Goal: Navigation & Orientation: Find specific page/section

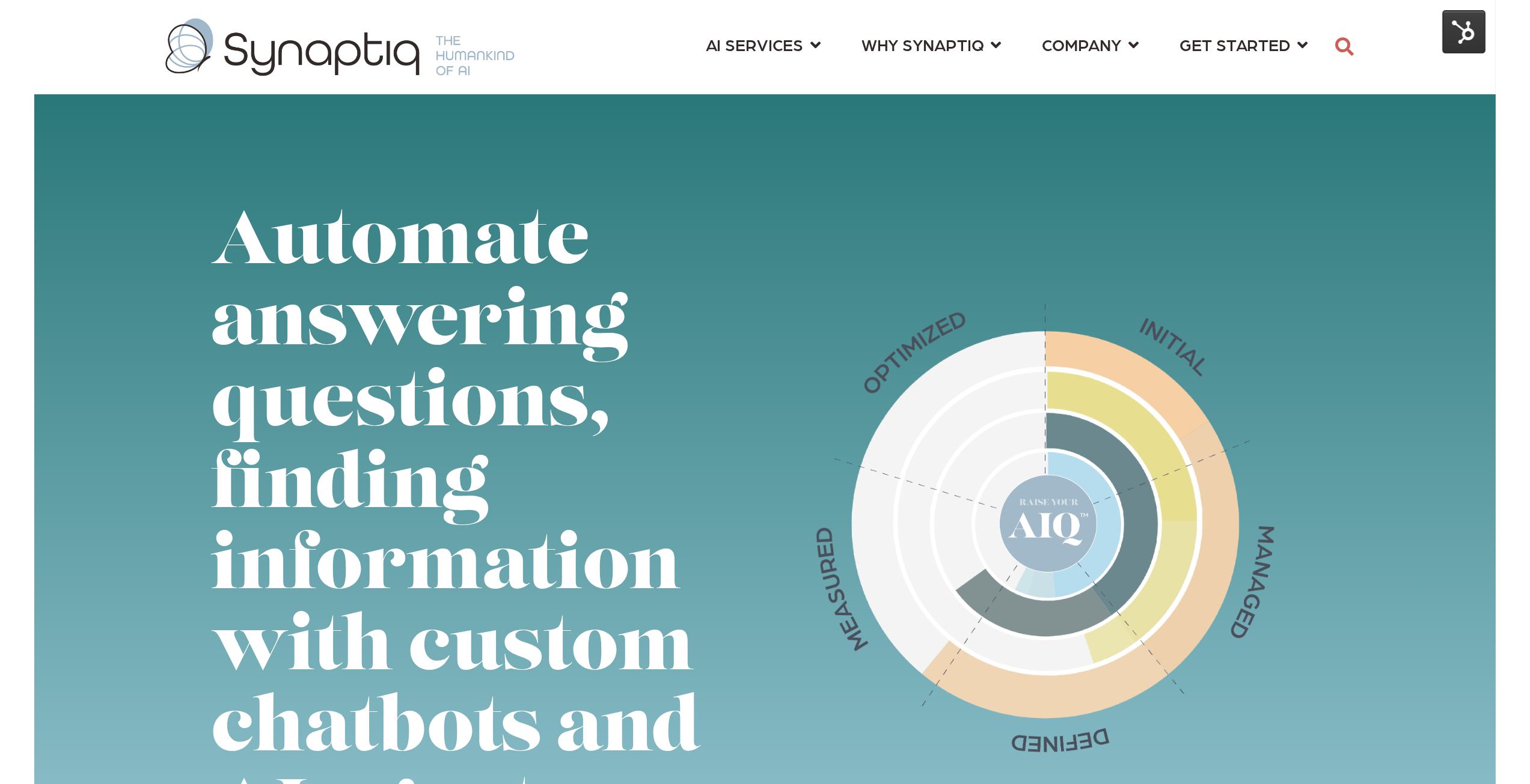
scroll to position [0, 6]
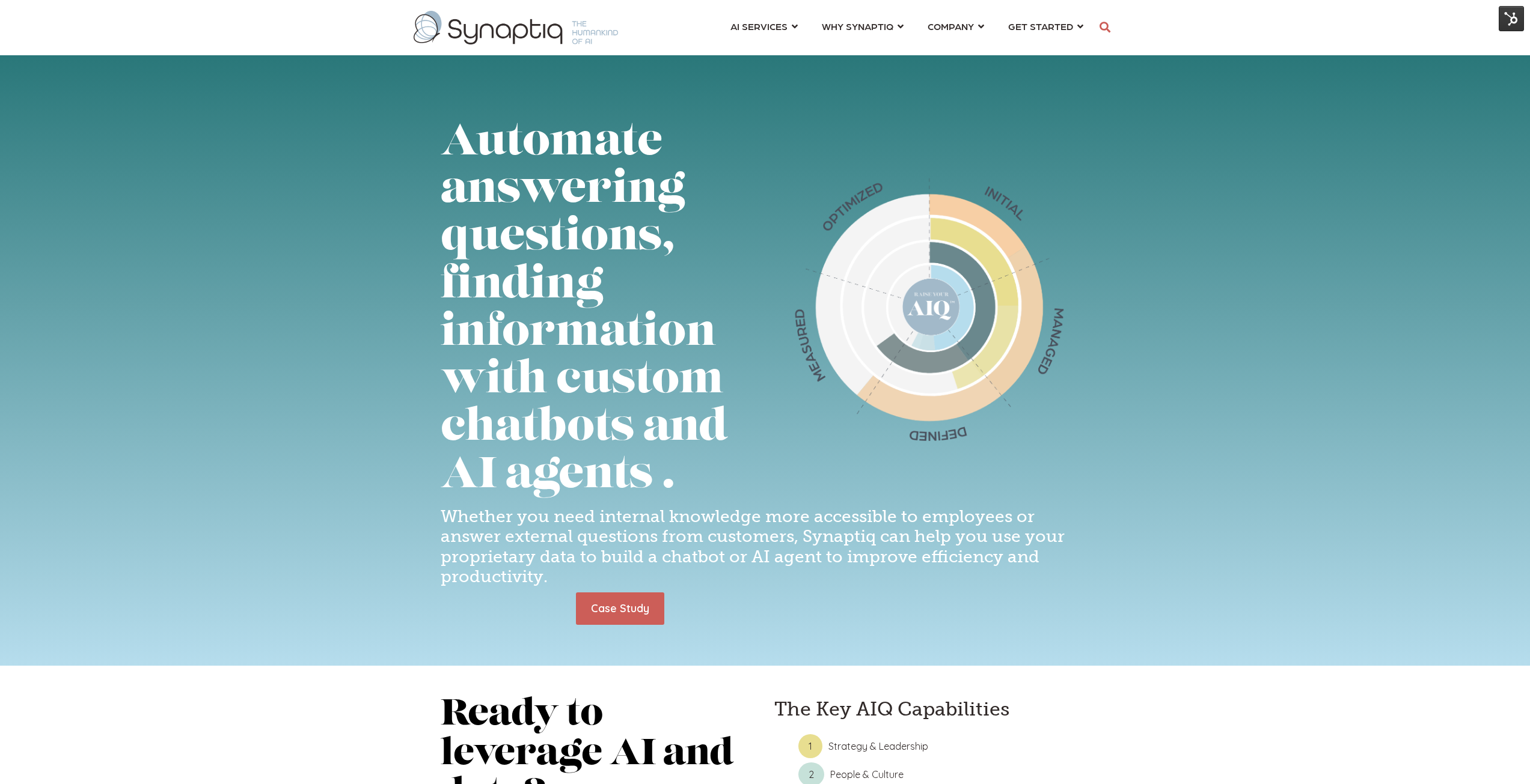
click at [856, 26] on img at bounding box center [1511, 19] width 25 height 25
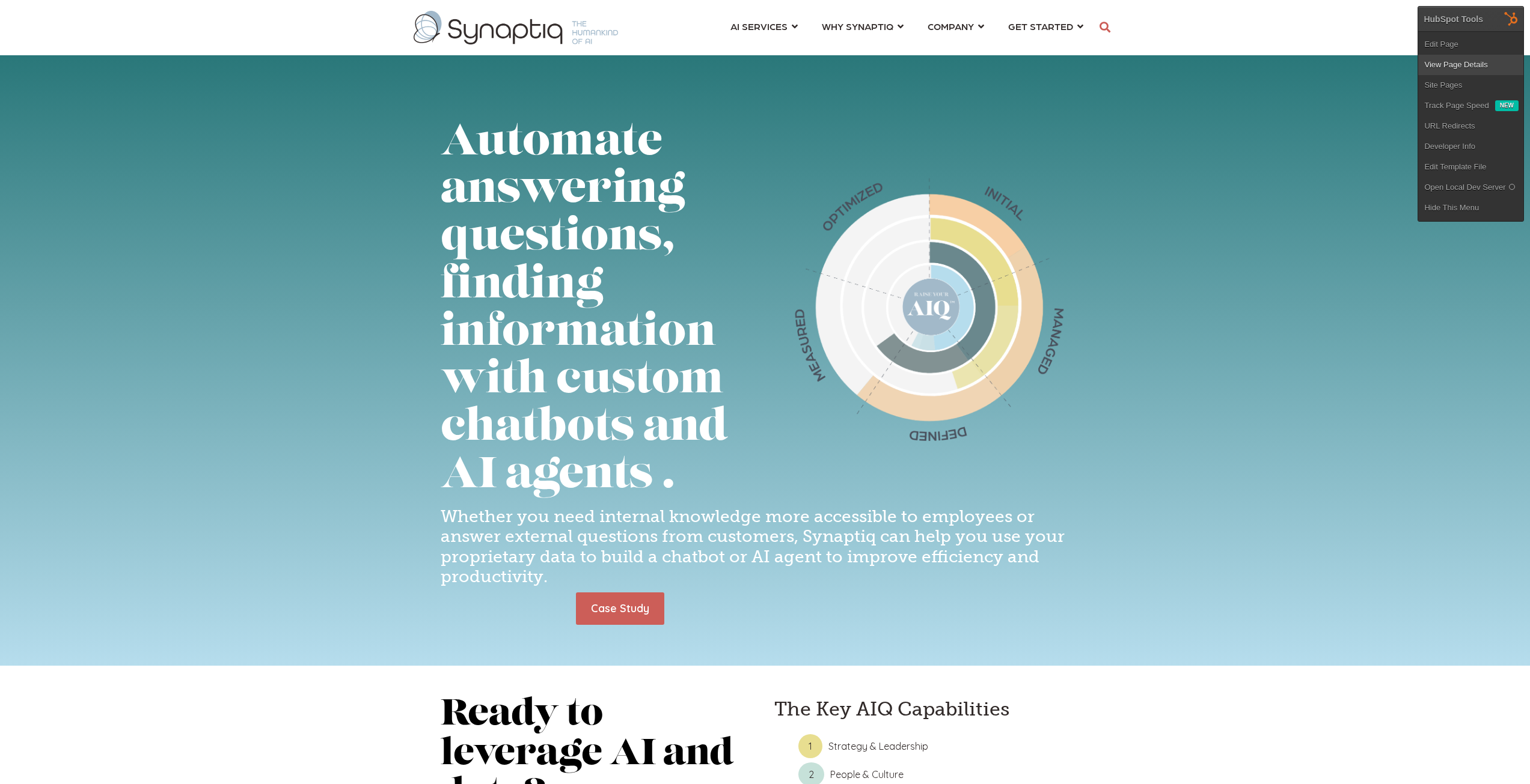
click at [856, 66] on link "View Page Details" at bounding box center [1470, 64] width 105 height 20
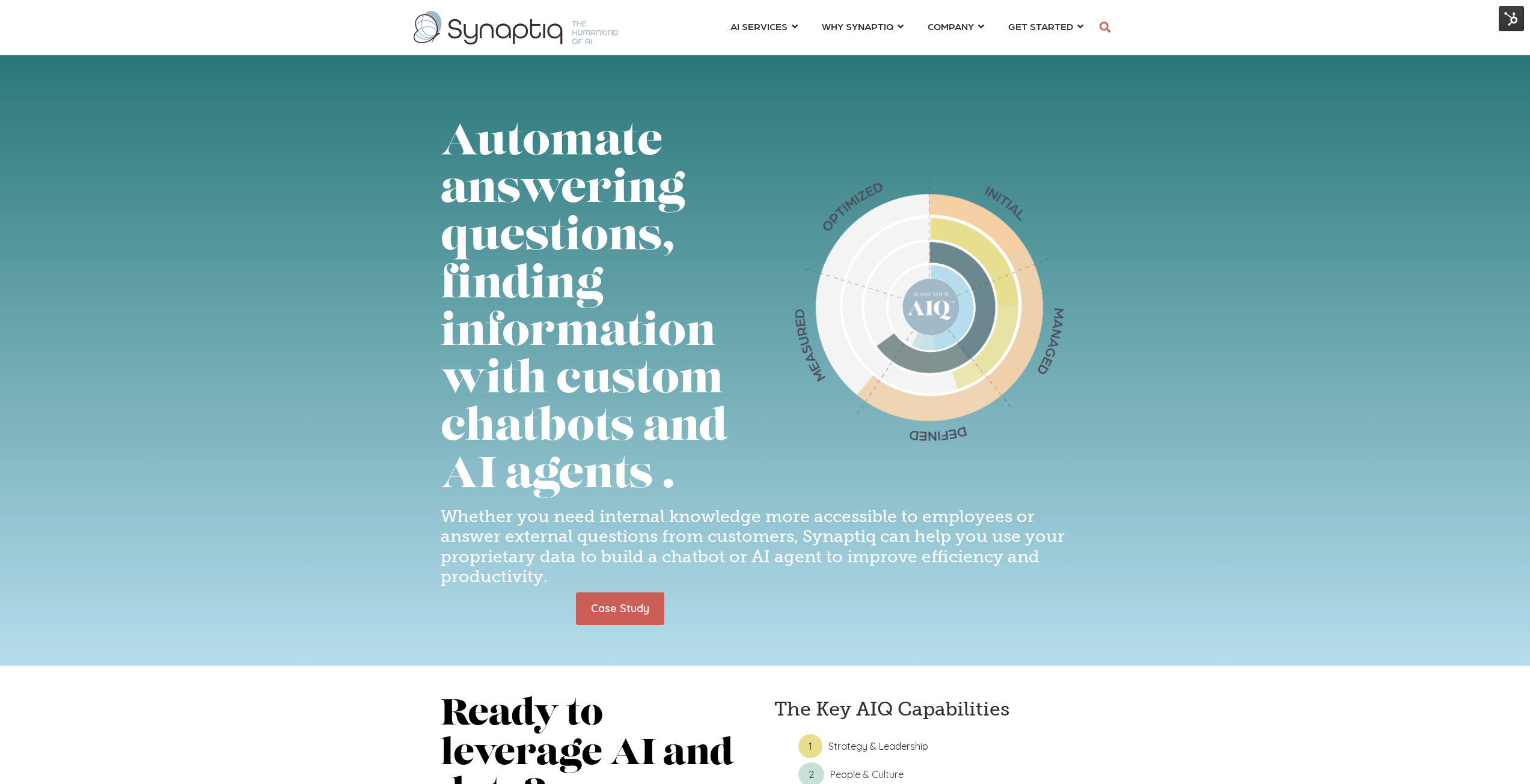
click at [856, 23] on img at bounding box center [1511, 19] width 25 height 25
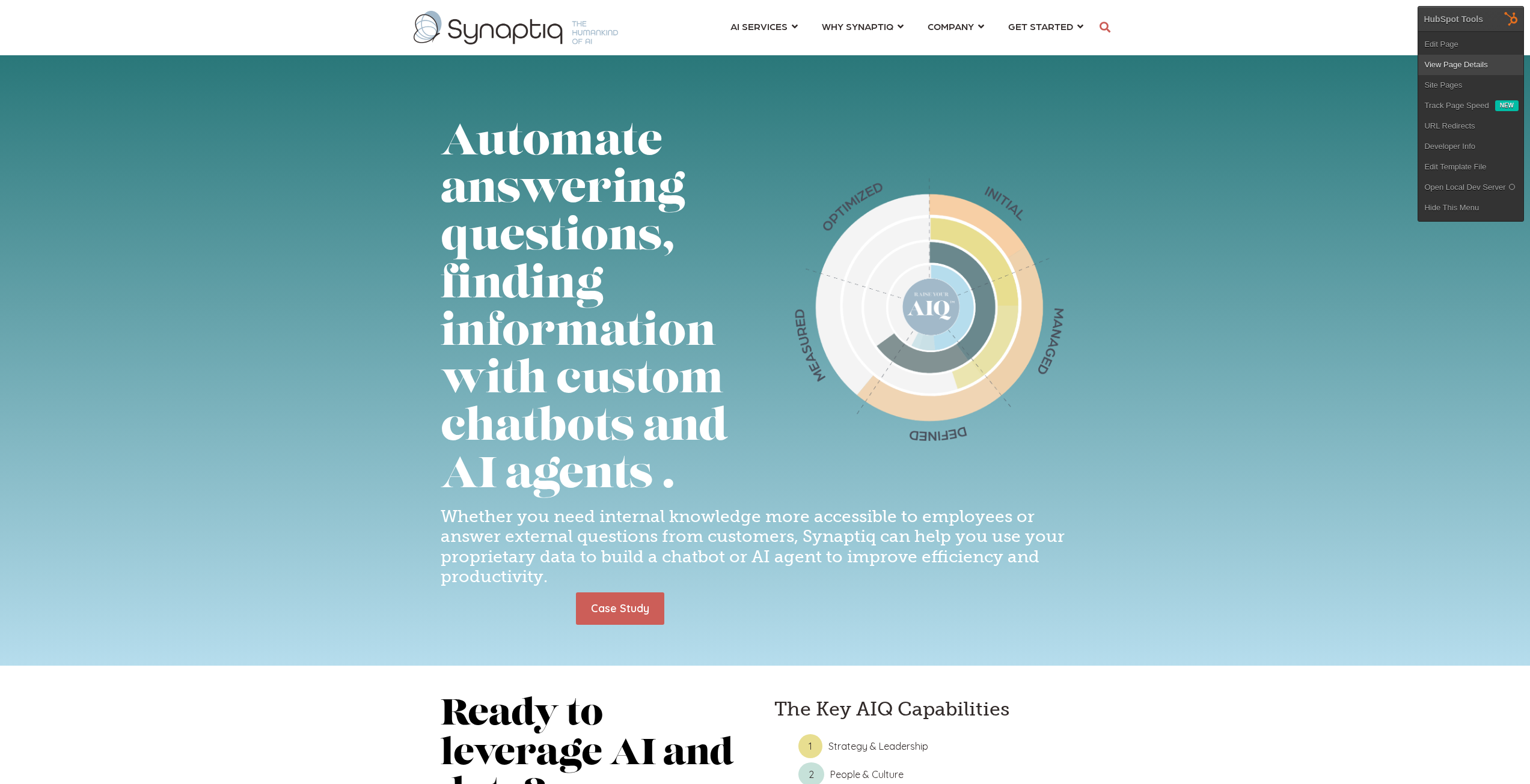
click at [856, 62] on link "View Page Details" at bounding box center [1470, 64] width 105 height 20
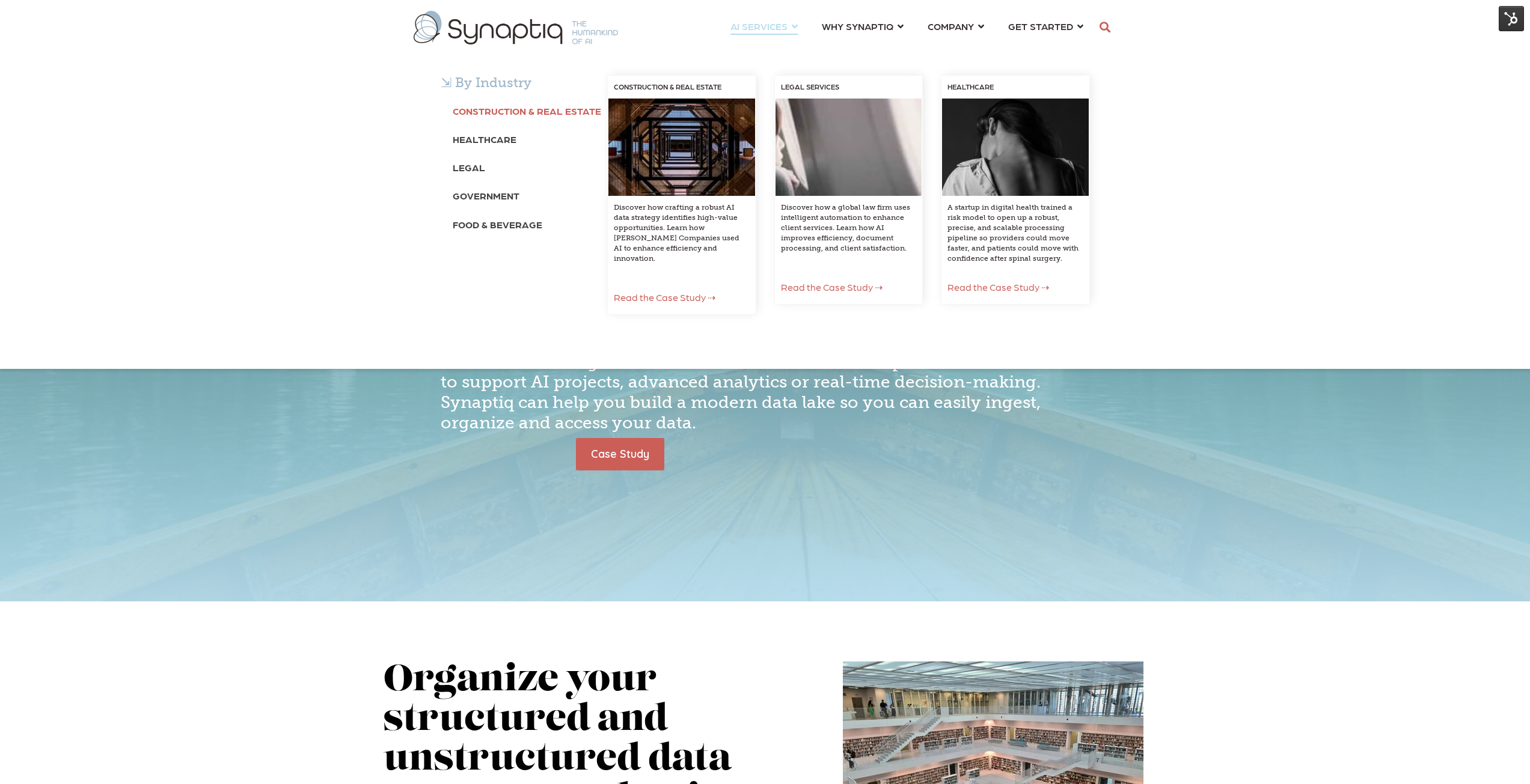
click at [552, 114] on b "Construction & Real Estate" at bounding box center [527, 111] width 148 height 11
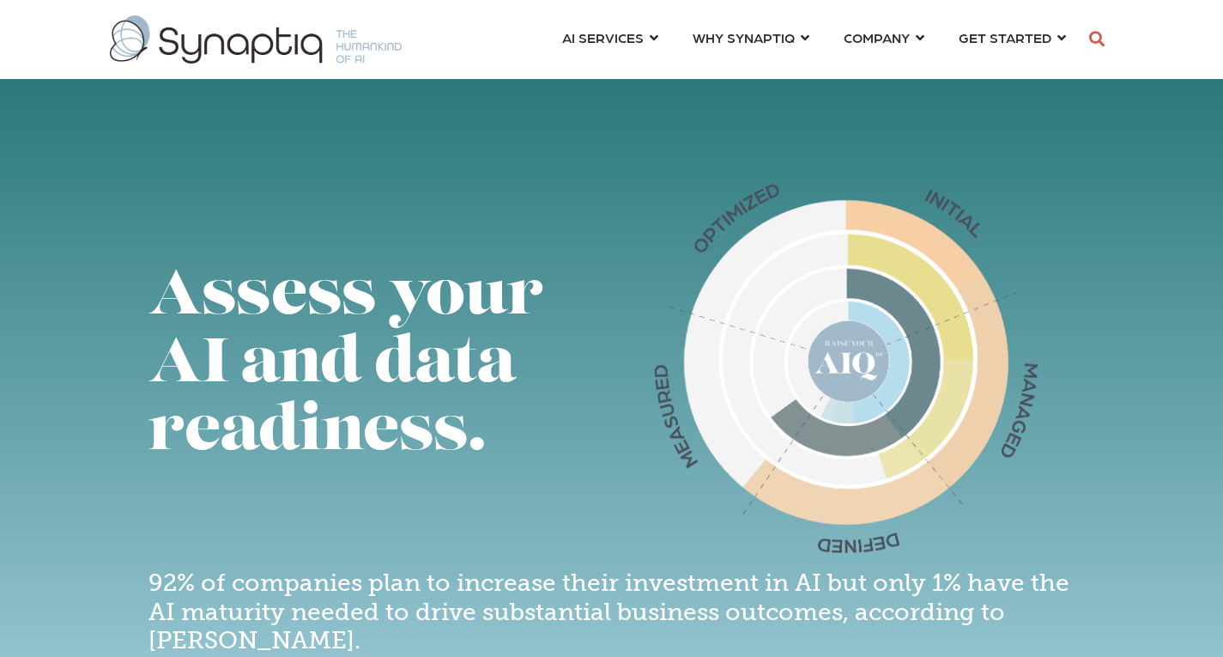
scroll to position [0, 8]
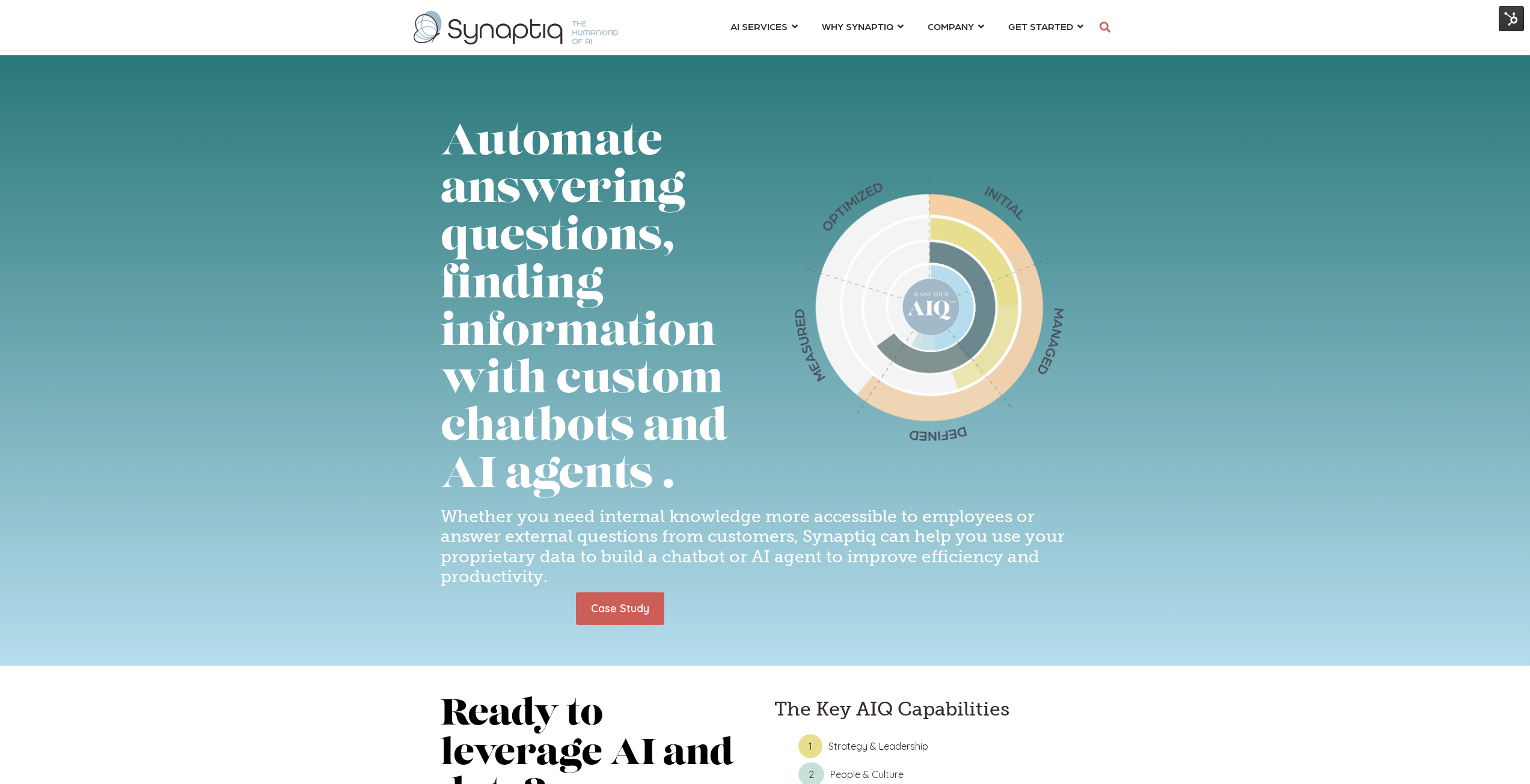
click at [1521, 20] on img at bounding box center [1511, 19] width 25 height 25
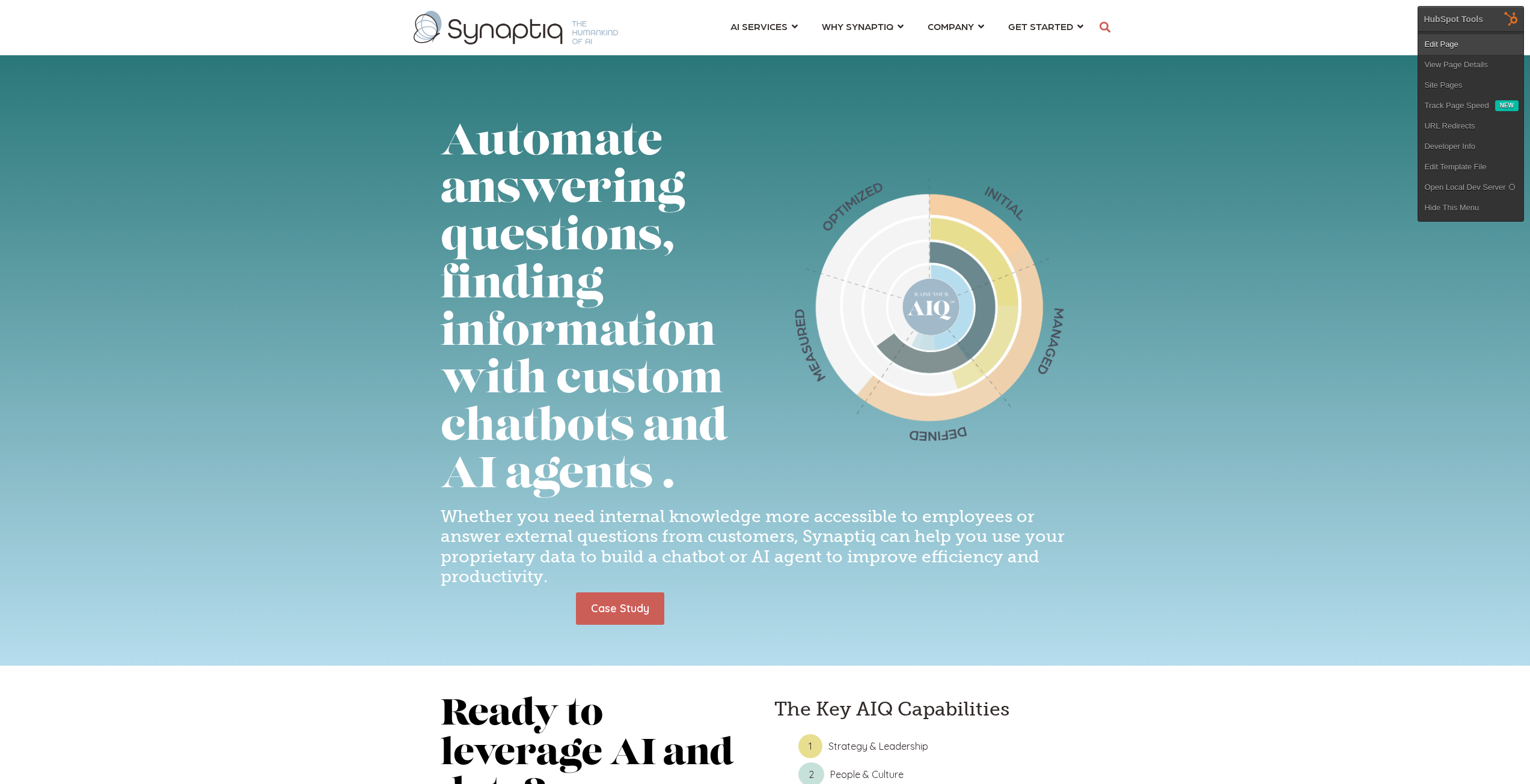
click at [1457, 43] on link "Edit Page" at bounding box center [1470, 44] width 105 height 20
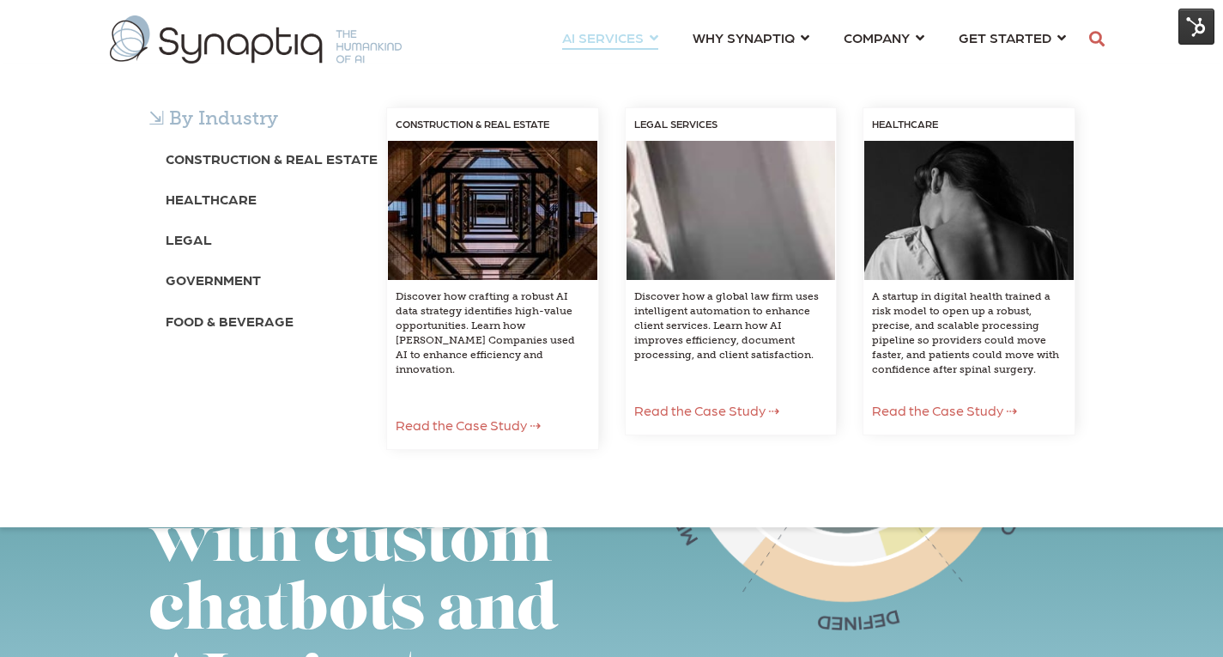
scroll to position [0, 8]
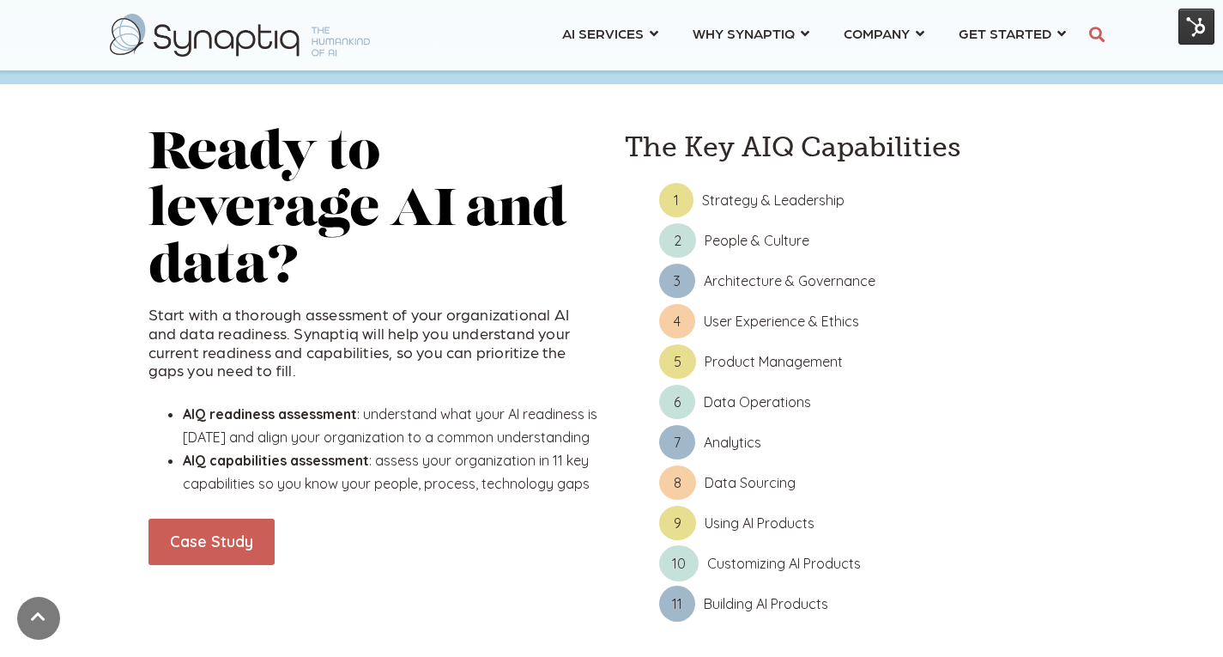
scroll to position [773, 0]
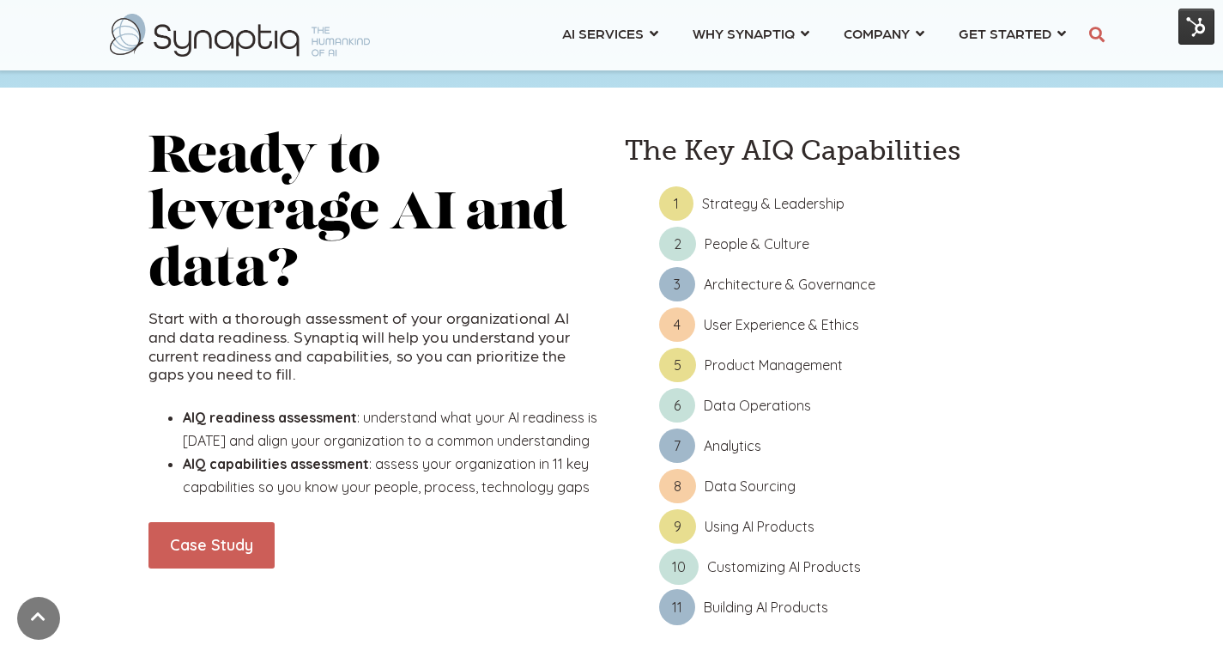
click at [1198, 21] on img at bounding box center [1197, 27] width 36 height 36
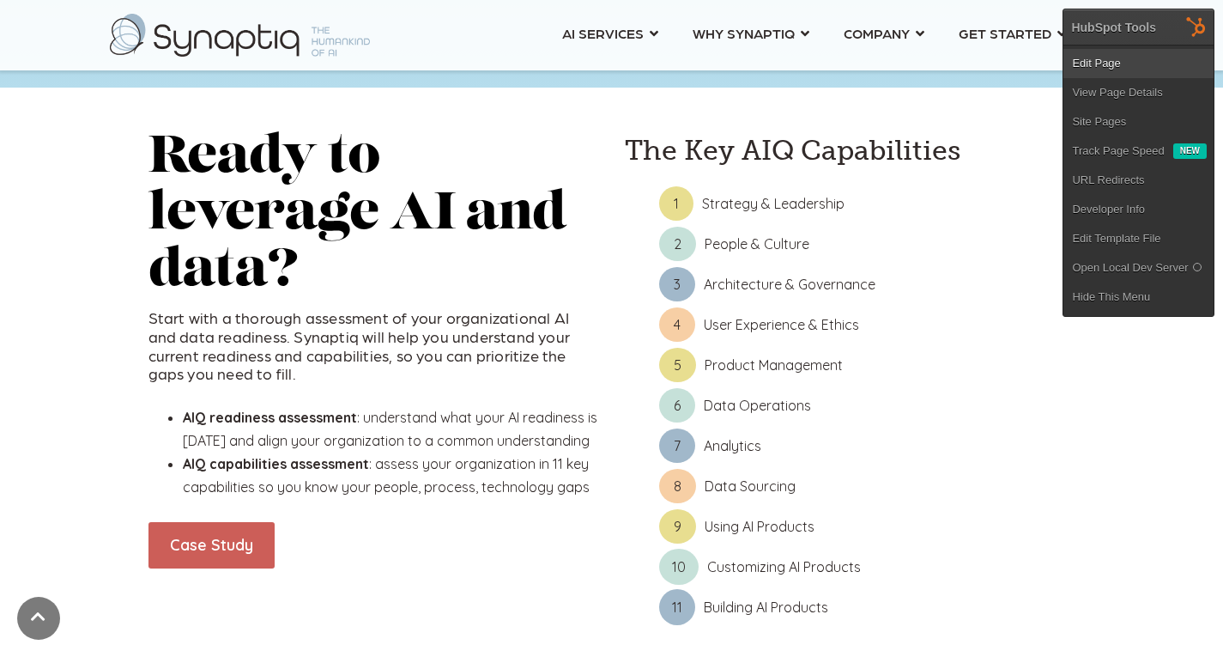
click at [1113, 62] on link "Edit Page" at bounding box center [1139, 63] width 150 height 29
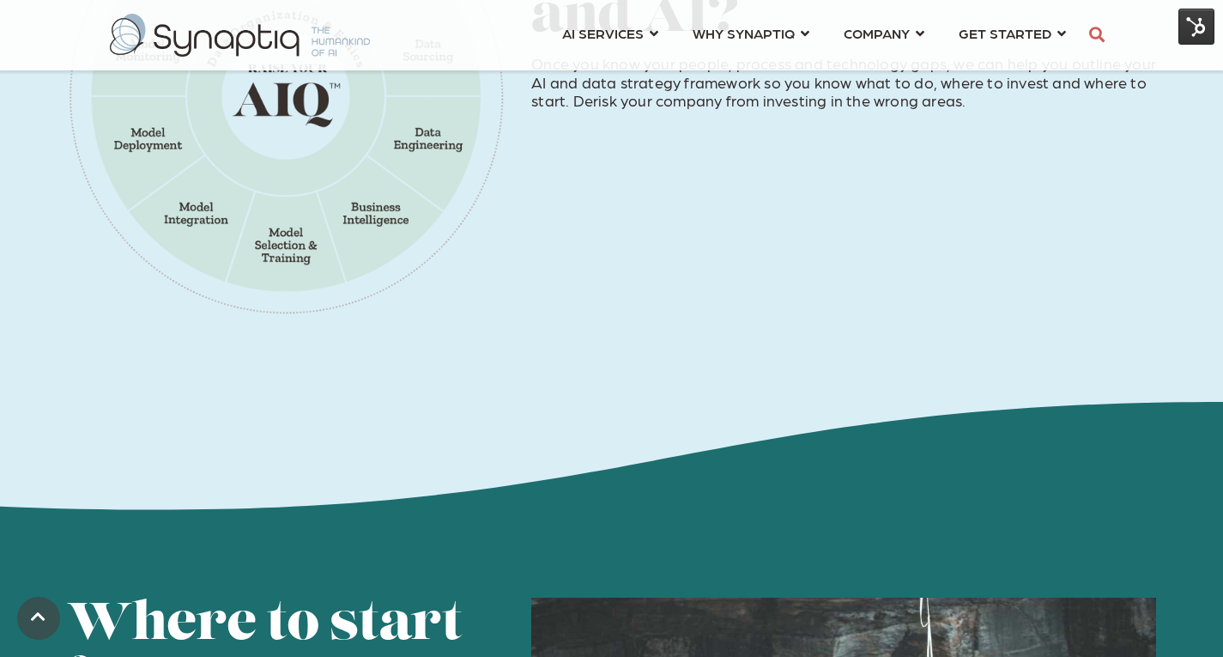
scroll to position [1631, 0]
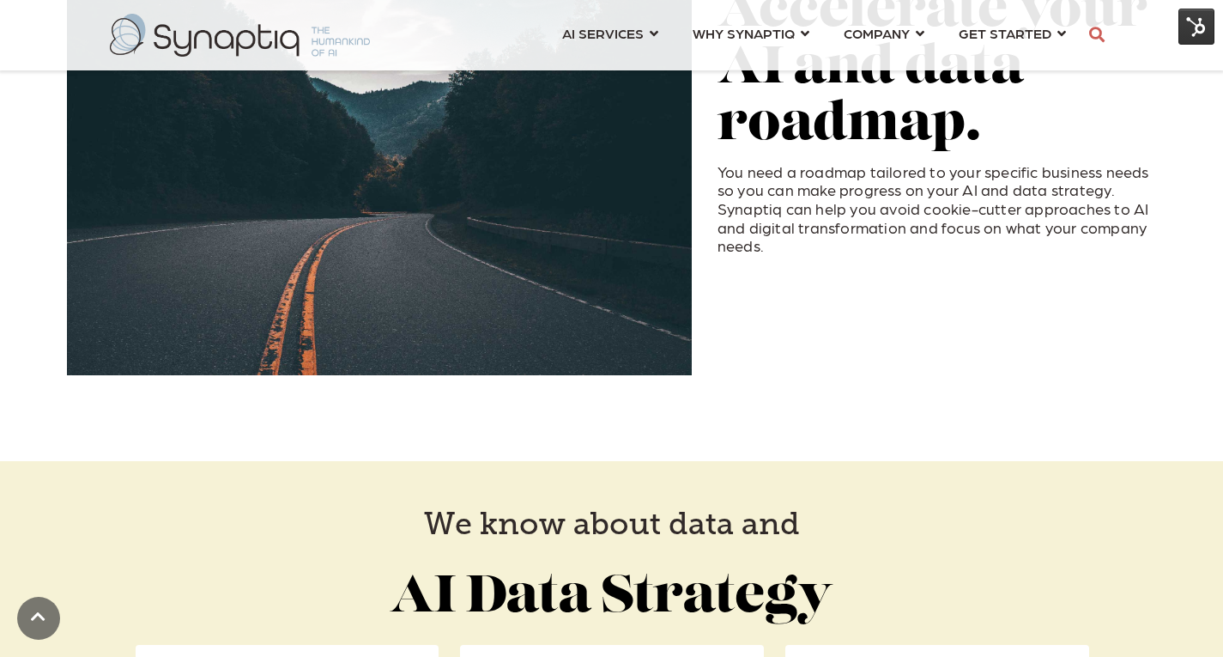
scroll to position [3005, 0]
